Goal: Navigation & Orientation: Find specific page/section

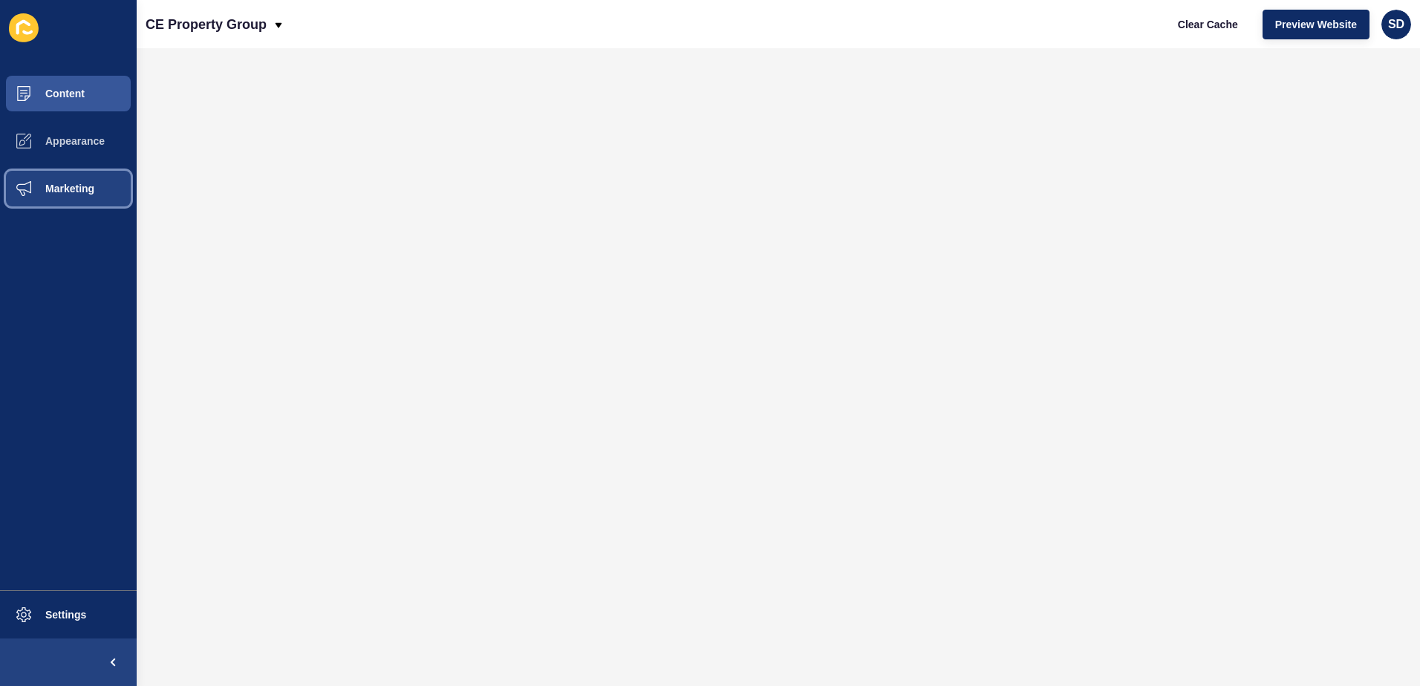
click at [71, 172] on button "Marketing" at bounding box center [68, 189] width 137 height 48
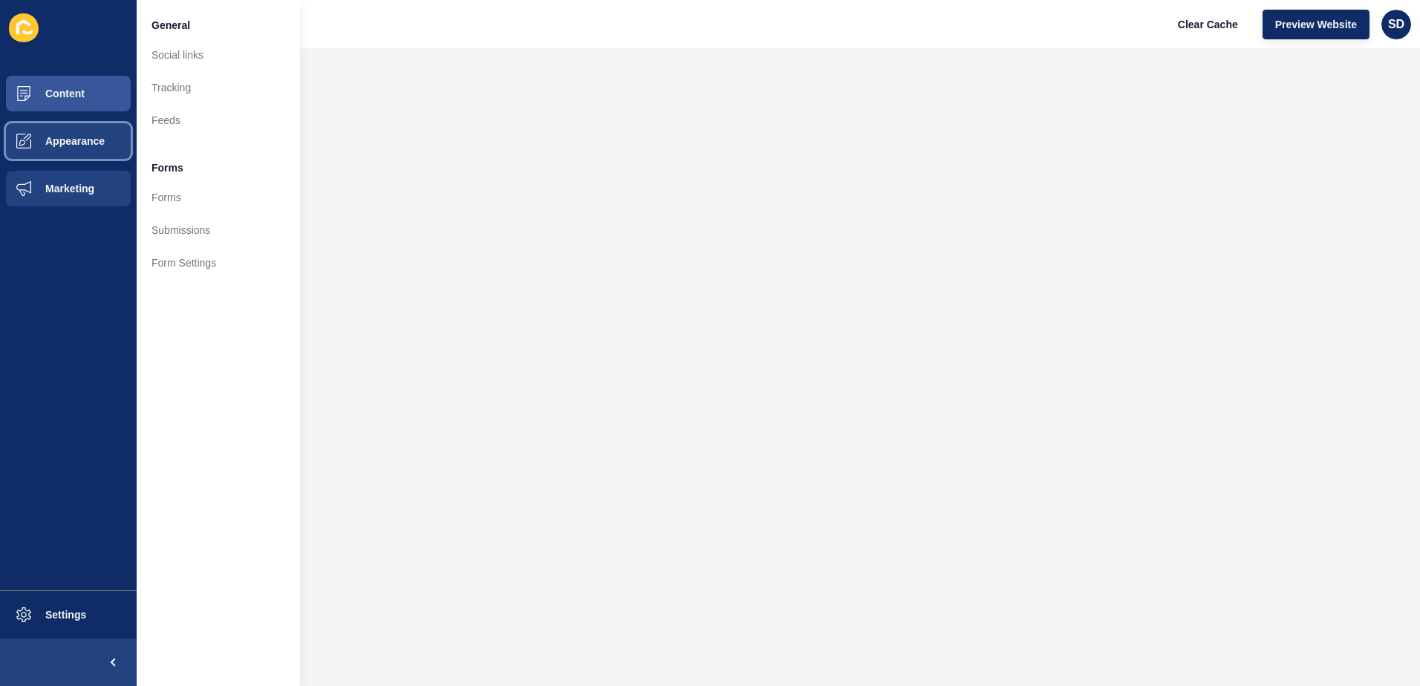
click at [111, 130] on button "Appearance" at bounding box center [68, 141] width 137 height 48
click at [93, 174] on button "Marketing" at bounding box center [68, 189] width 137 height 48
click at [59, 150] on button "Appearance" at bounding box center [68, 141] width 137 height 48
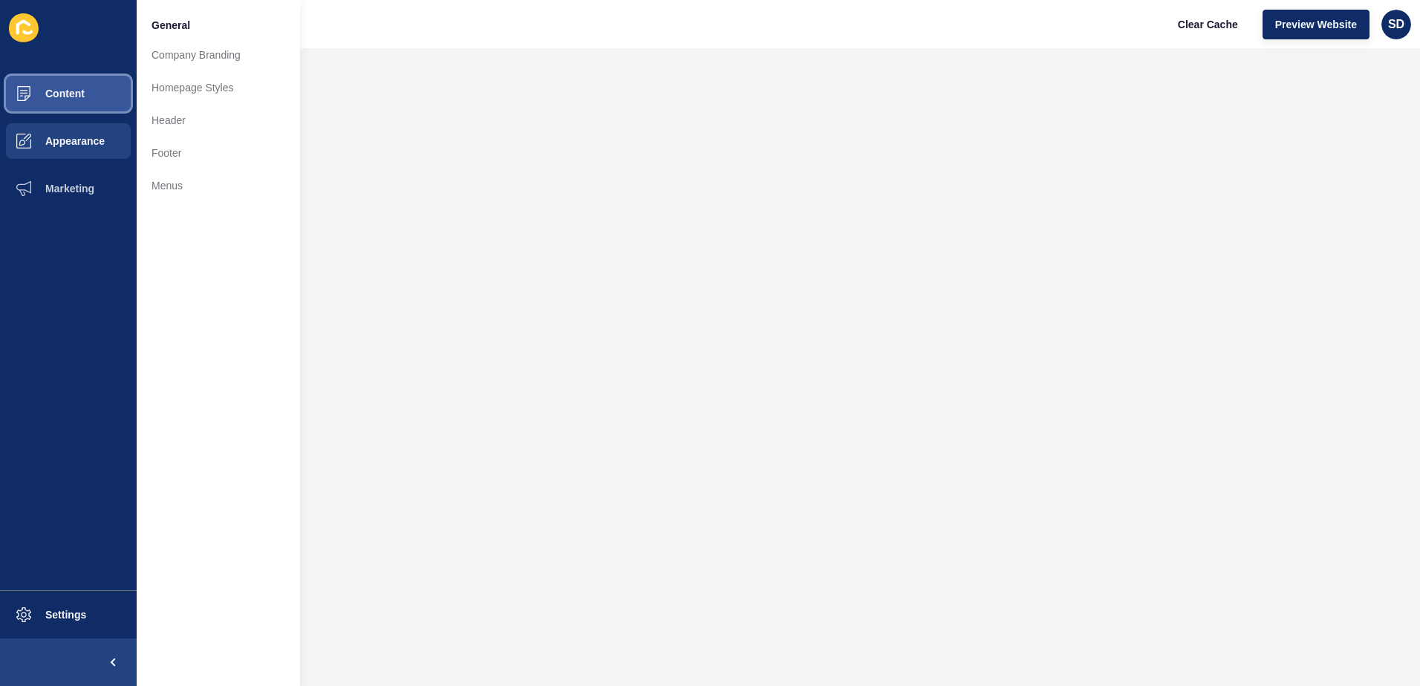
click at [88, 91] on button "Content" at bounding box center [68, 94] width 137 height 48
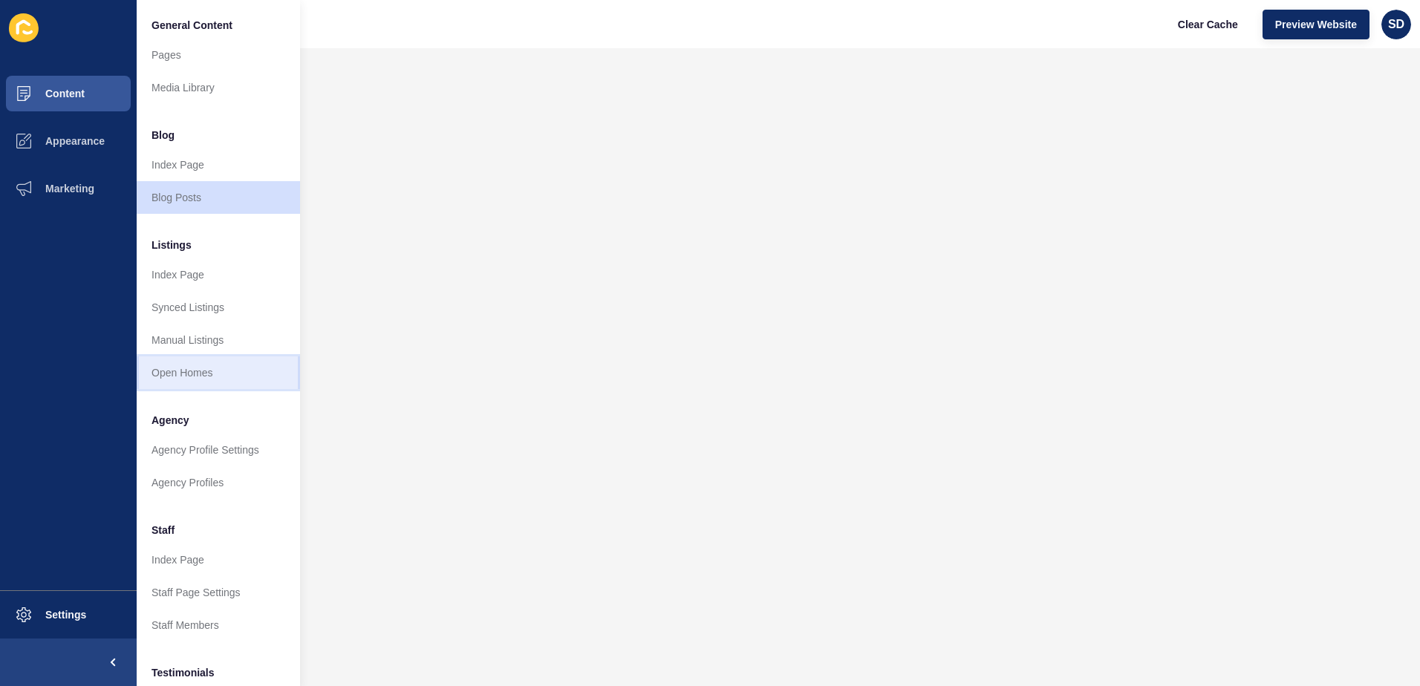
click at [205, 376] on link "Open Homes" at bounding box center [218, 372] width 163 height 33
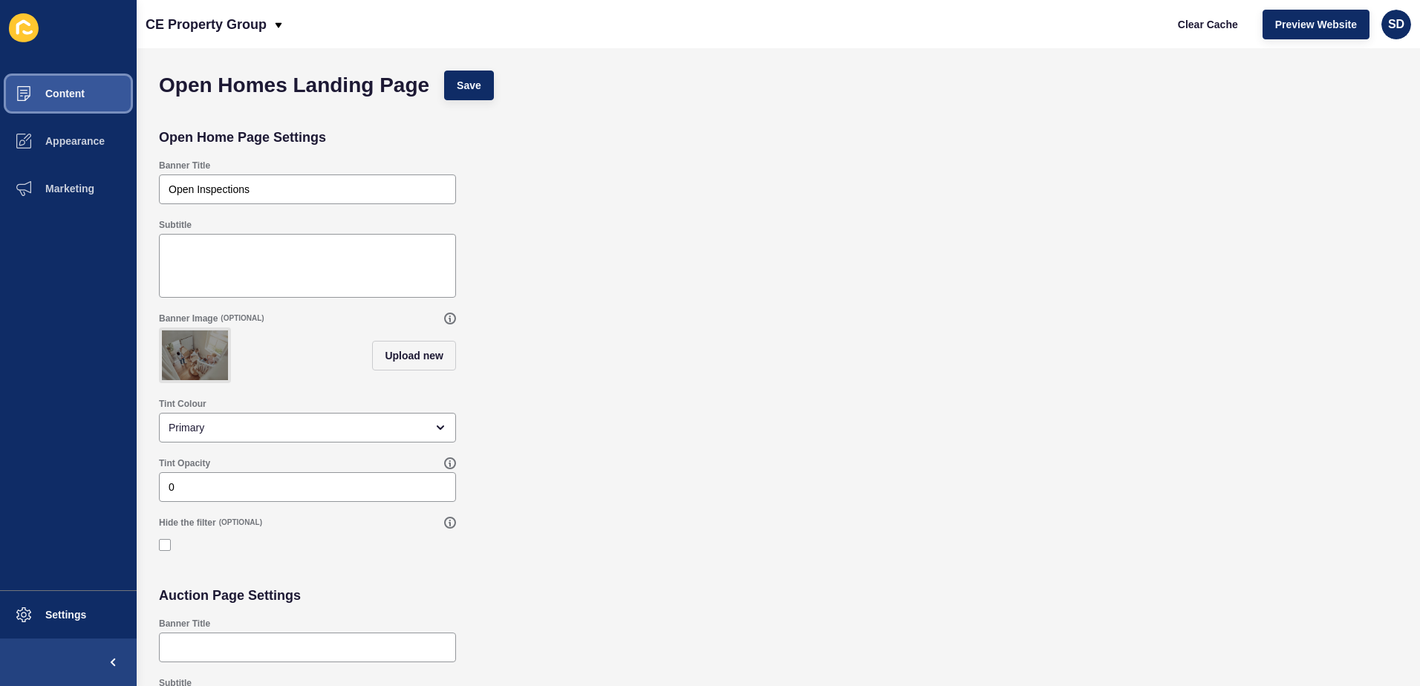
click at [85, 102] on button "Content" at bounding box center [68, 94] width 137 height 48
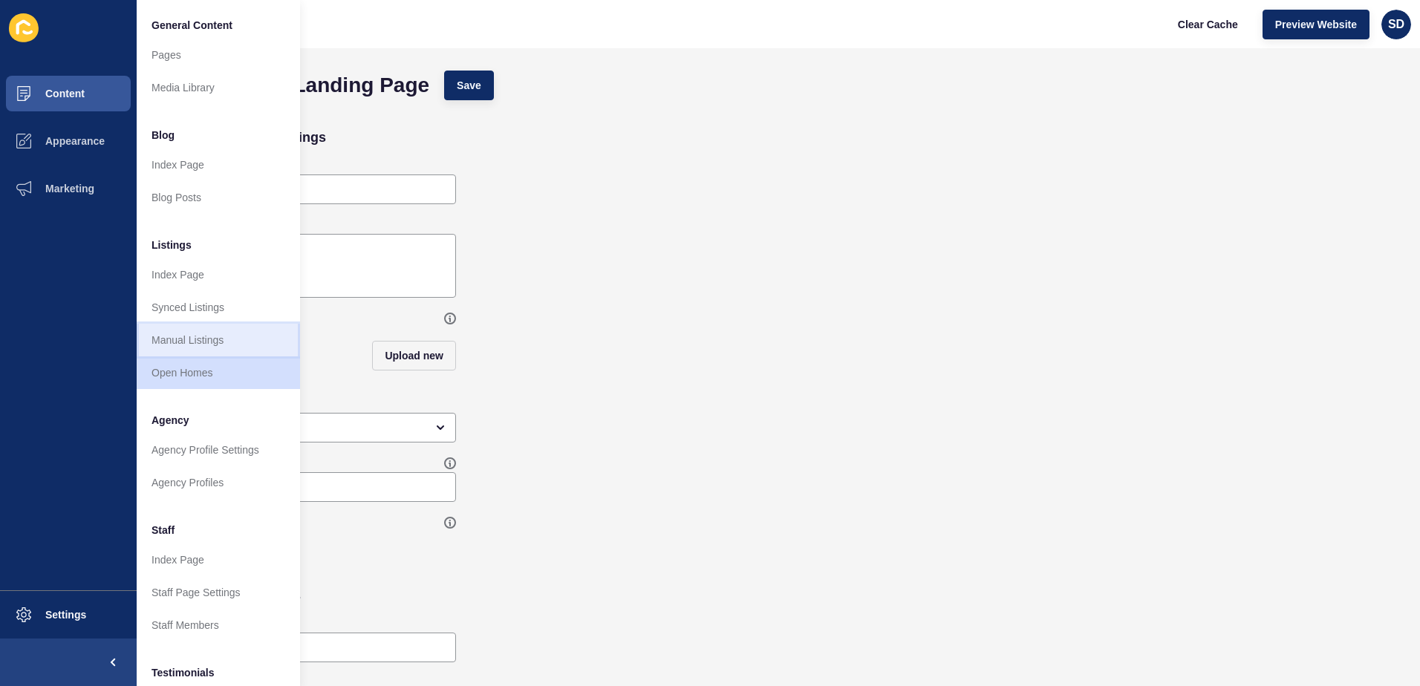
click at [189, 340] on link "Manual Listings" at bounding box center [218, 340] width 163 height 33
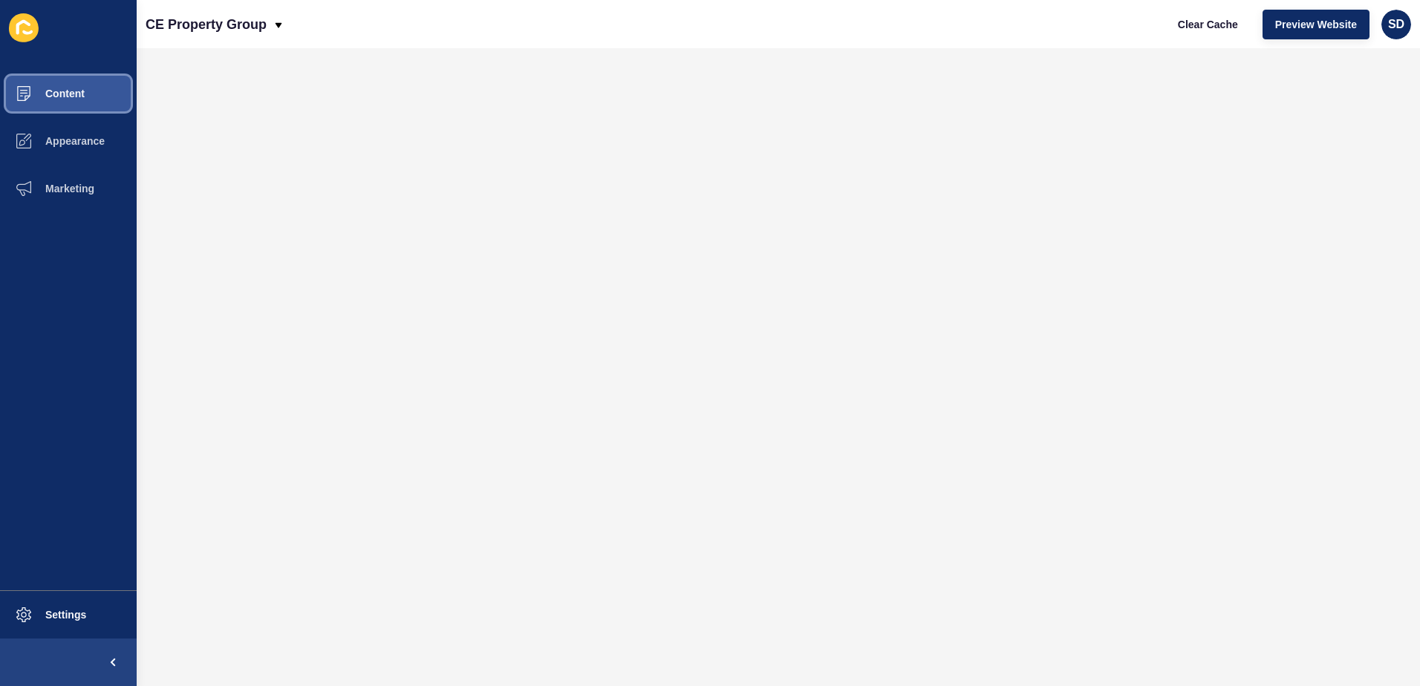
click at [59, 99] on span "Content" at bounding box center [41, 94] width 87 height 12
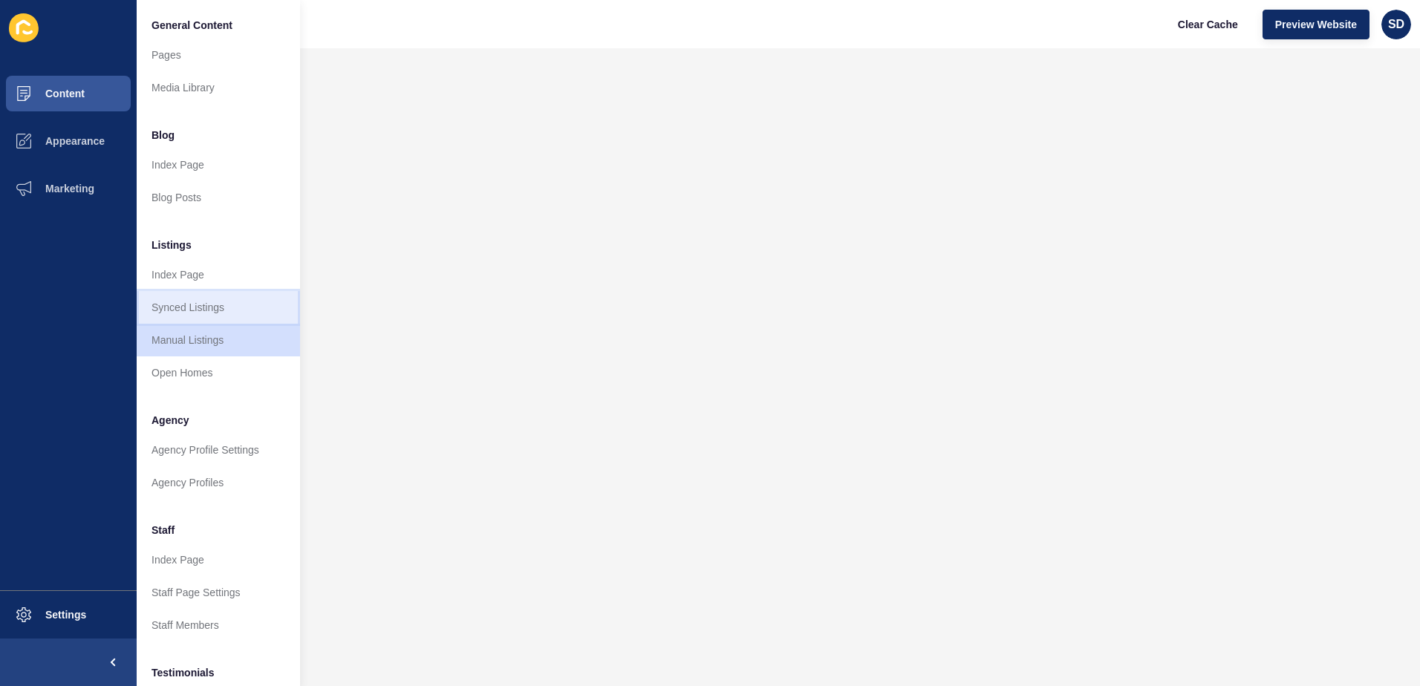
click at [195, 301] on link "Synced Listings" at bounding box center [218, 307] width 163 height 33
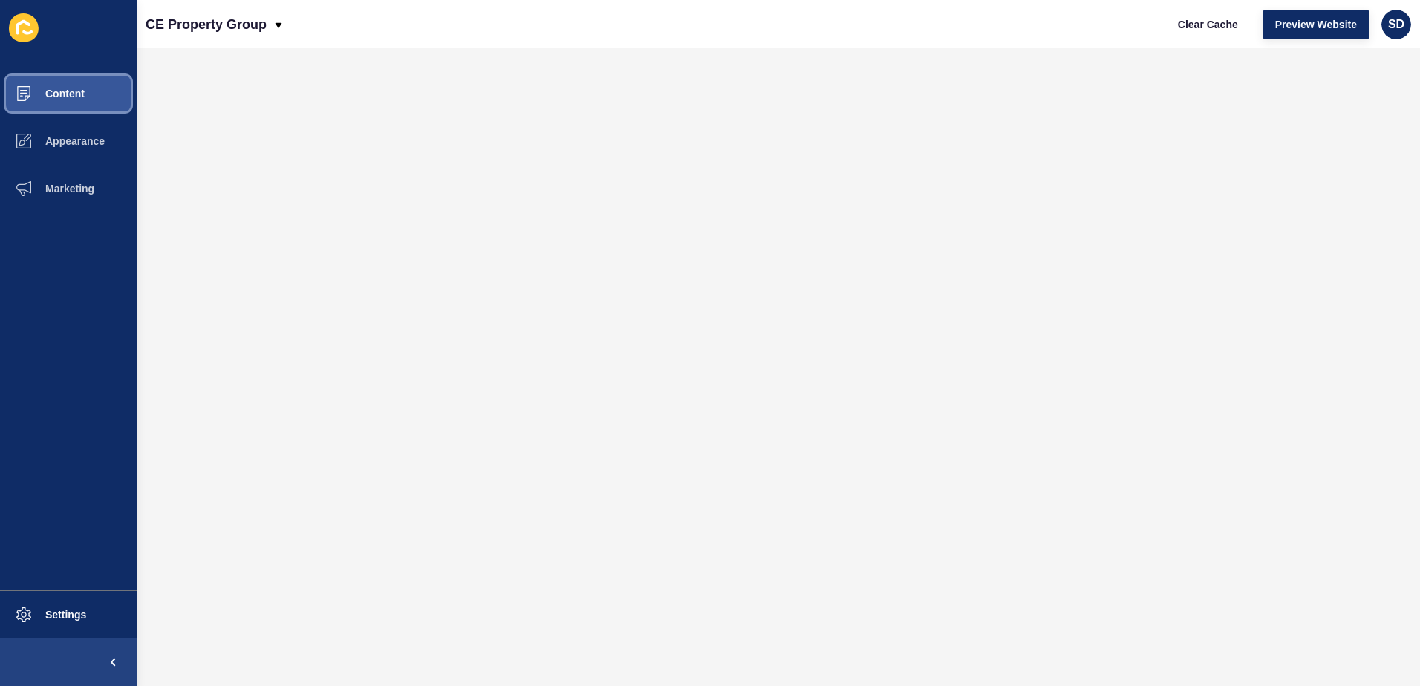
click at [63, 89] on span "Content" at bounding box center [41, 94] width 87 height 12
click at [79, 94] on span "Content" at bounding box center [41, 94] width 87 height 12
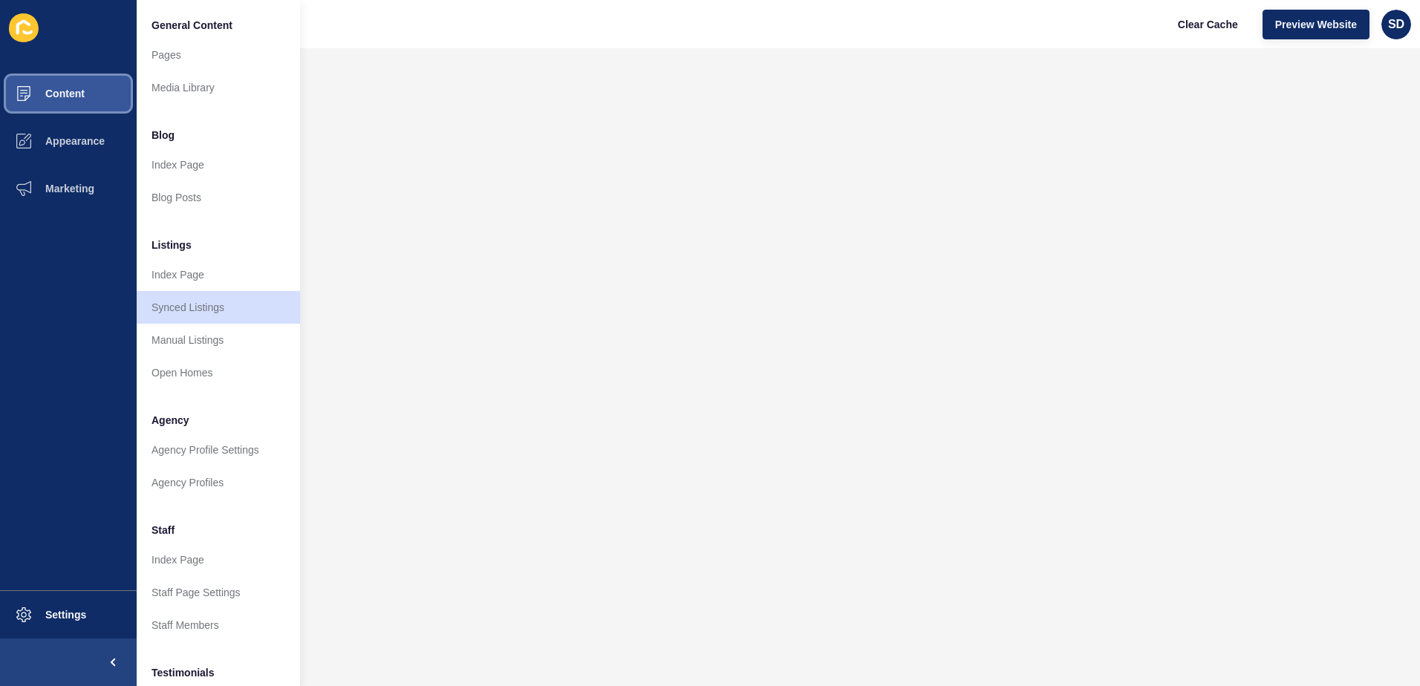
click at [79, 94] on span "Content" at bounding box center [41, 94] width 87 height 12
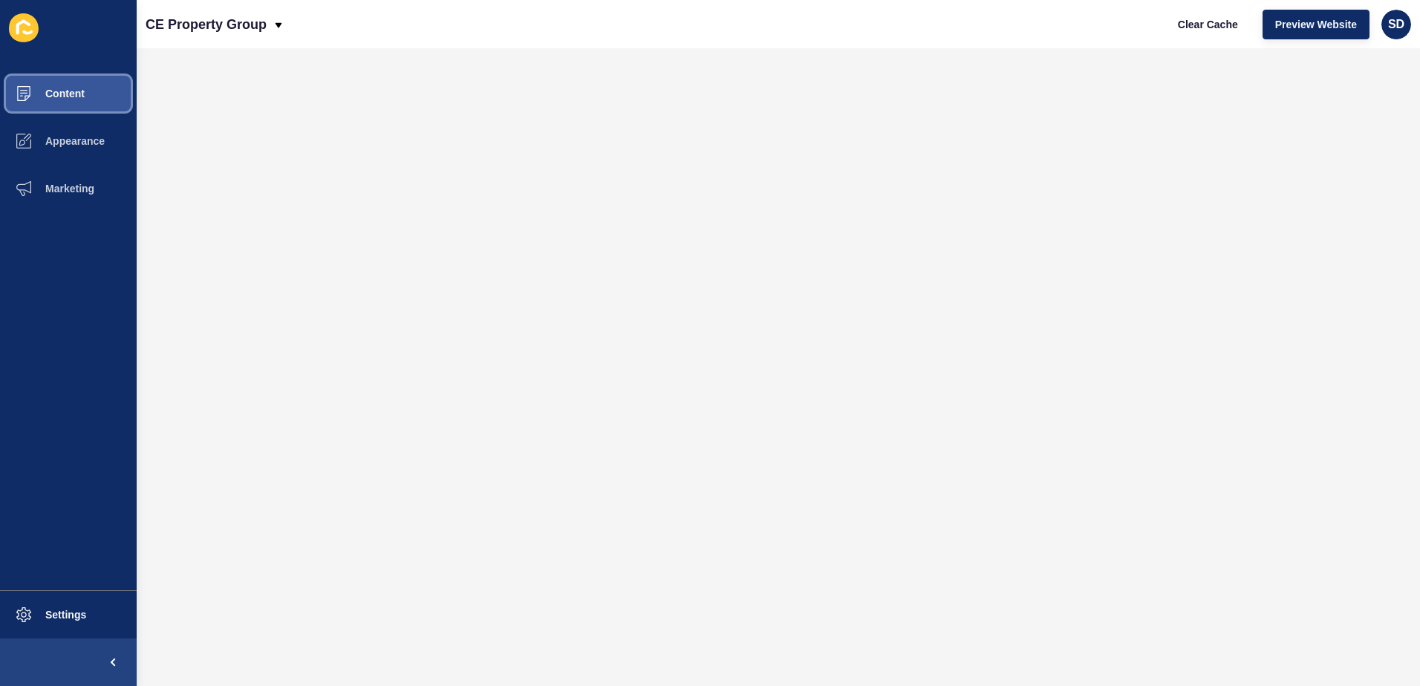
click at [65, 94] on span "Content" at bounding box center [41, 94] width 87 height 12
